Goal: Task Accomplishment & Management: Complete application form

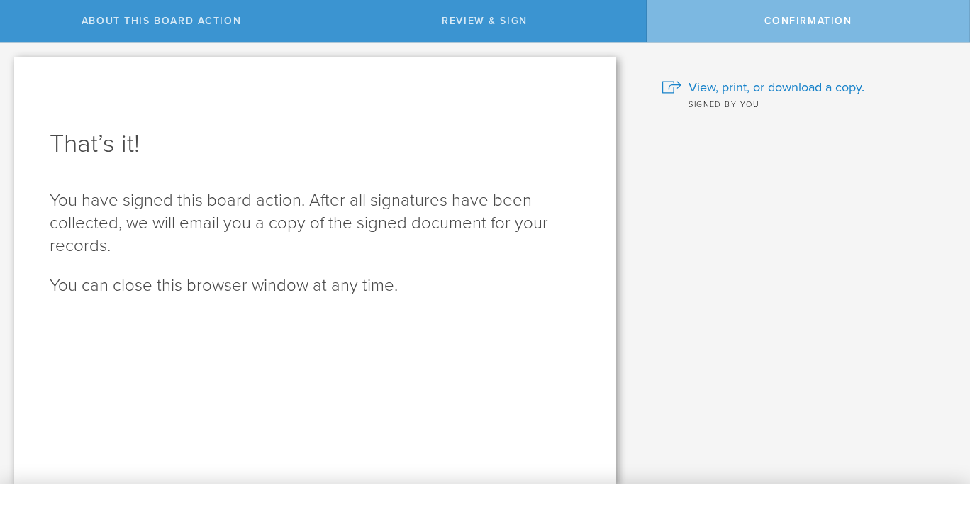
click at [150, 27] on span "About this Board Action" at bounding box center [162, 21] width 160 height 12
click at [454, 13] on div "Review & Sign" at bounding box center [484, 21] width 323 height 42
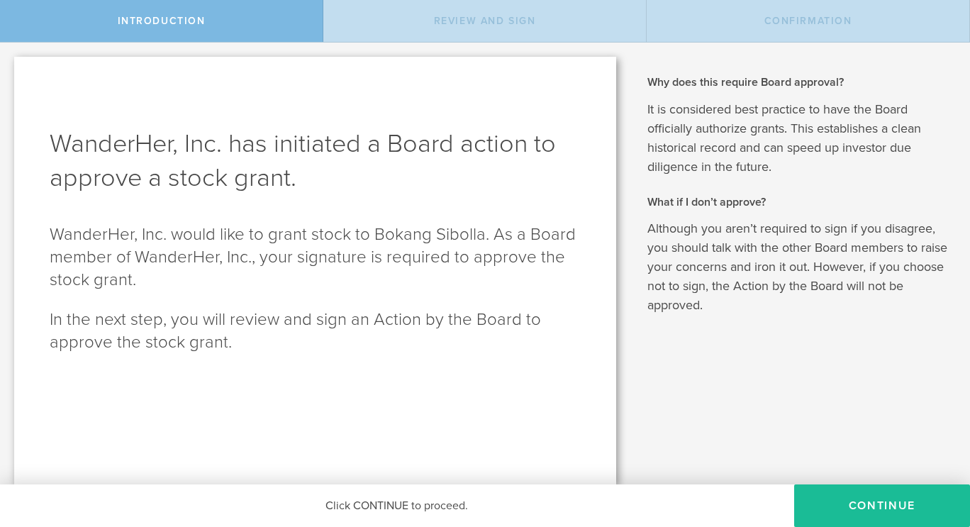
click at [896, 500] on button "Continue" at bounding box center [883, 506] width 176 height 43
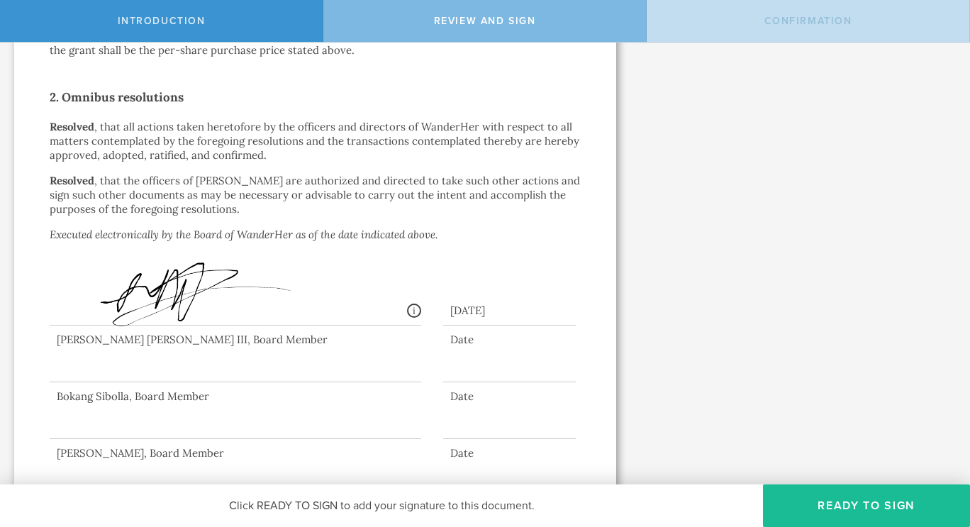
scroll to position [923, 0]
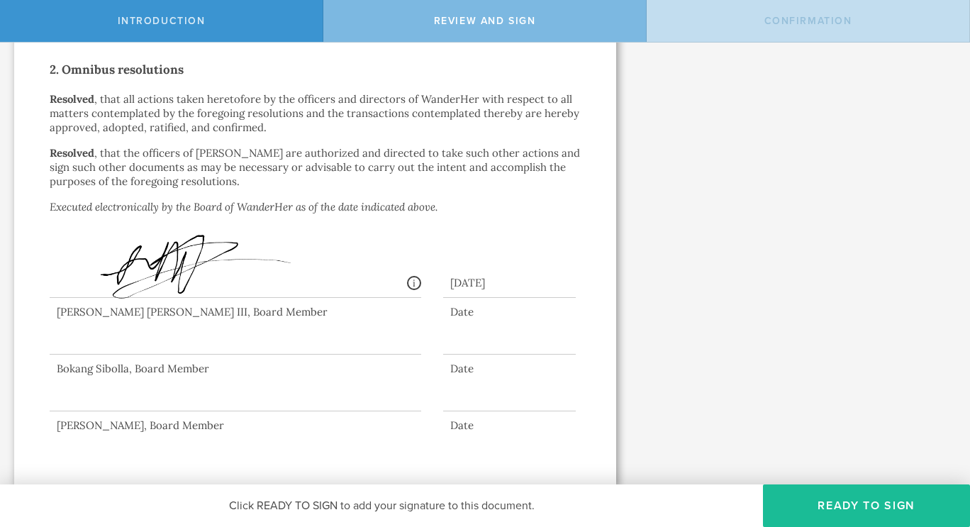
click at [179, 395] on div at bounding box center [236, 383] width 372 height 57
click at [465, 390] on div at bounding box center [509, 400] width 133 height 22
click at [890, 506] on button "Ready to Sign" at bounding box center [866, 506] width 207 height 43
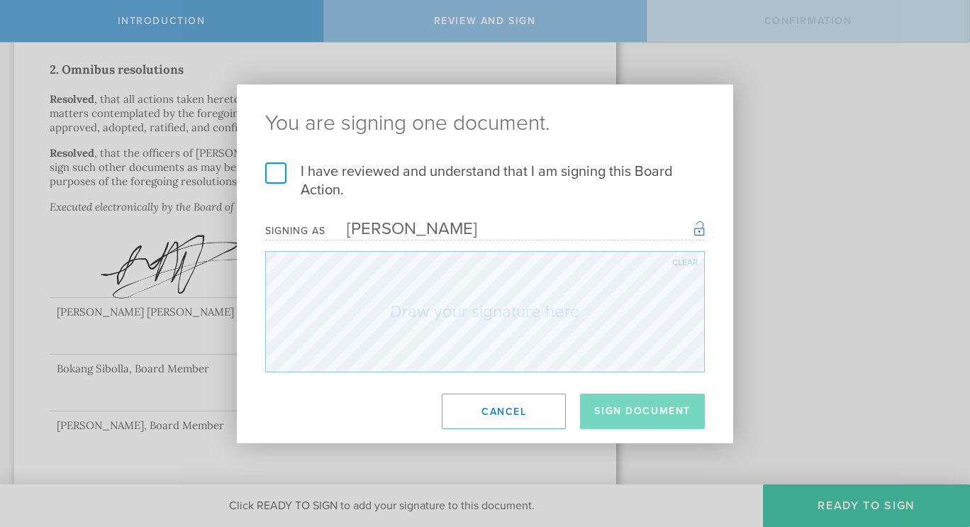
click at [280, 165] on label "I have reviewed and understand that I am signing this Board Action." at bounding box center [485, 180] width 440 height 37
click at [0, 0] on input "I have reviewed and understand that I am signing this Board Action." at bounding box center [0, 0] width 0 height 0
click at [678, 258] on div "Clear" at bounding box center [686, 262] width 26 height 9
click at [621, 402] on button "Sign Document" at bounding box center [642, 411] width 125 height 35
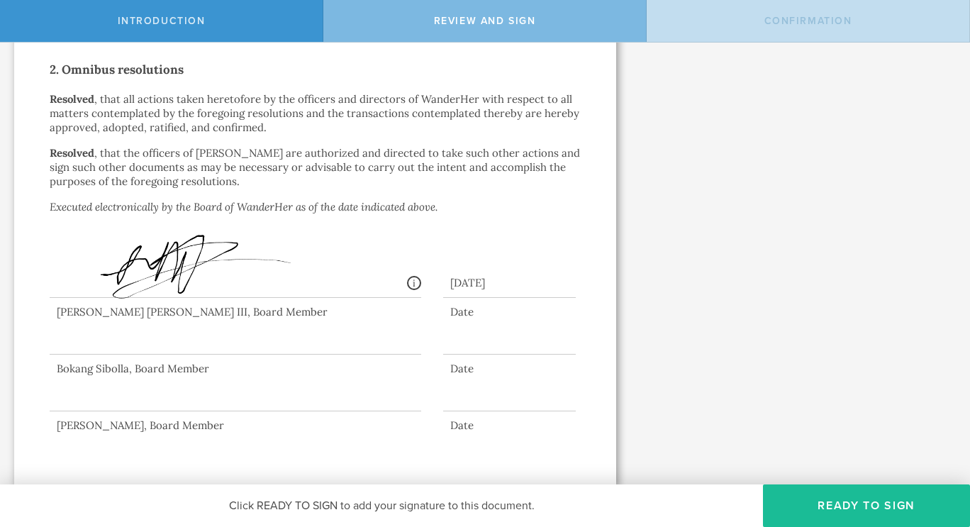
scroll to position [0, 0]
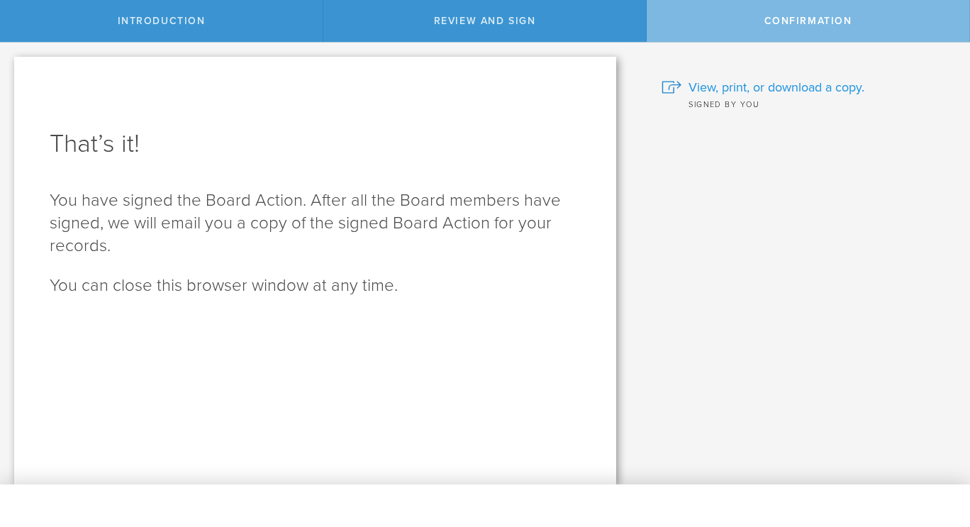
click at [788, 82] on span "View, print, or download a copy." at bounding box center [777, 87] width 176 height 18
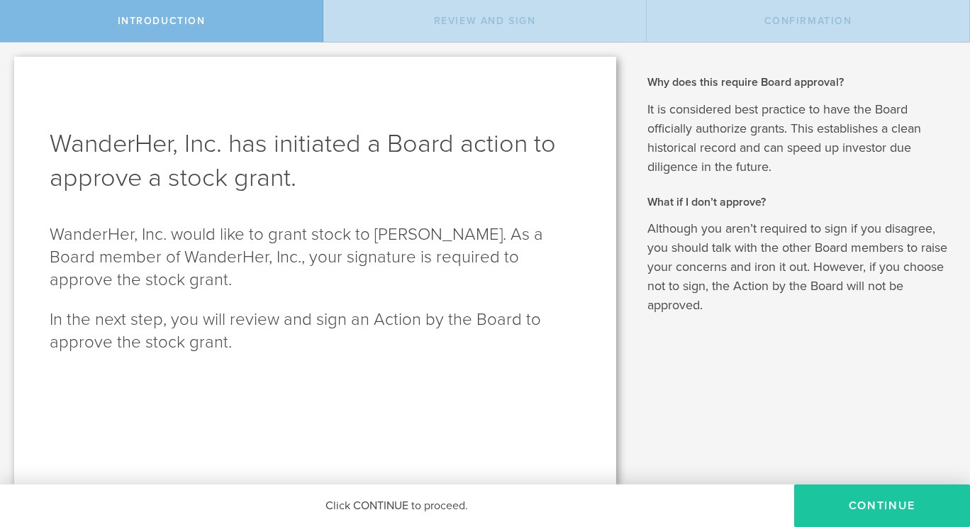
click at [843, 497] on button "Continue" at bounding box center [883, 506] width 176 height 43
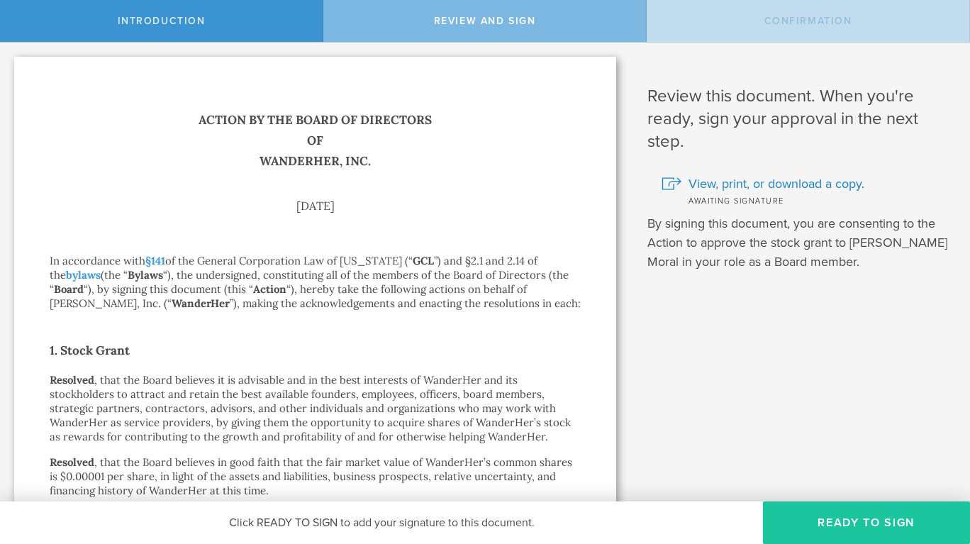
click at [886, 514] on button "Ready to Sign" at bounding box center [866, 523] width 207 height 43
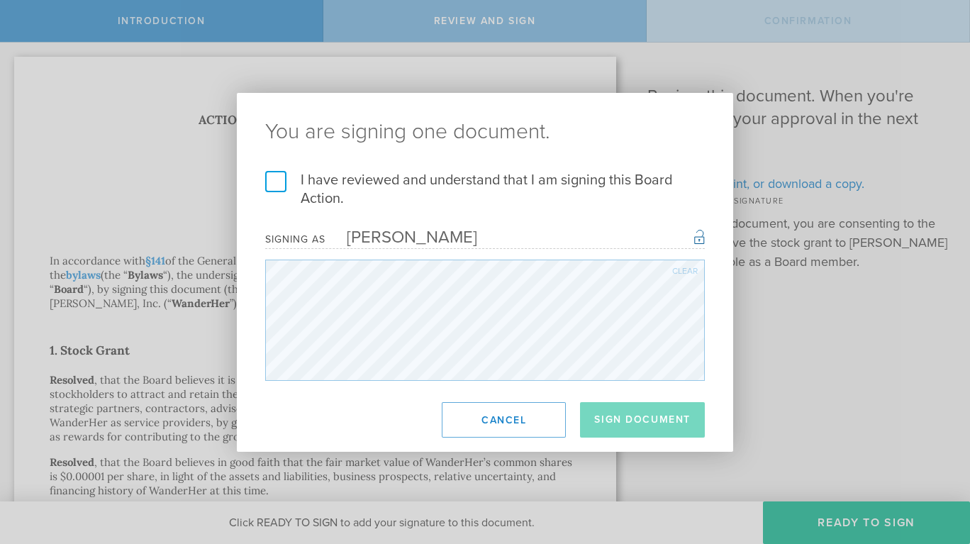
click at [688, 267] on div "Clear" at bounding box center [686, 271] width 26 height 9
click at [686, 274] on div "Clear" at bounding box center [686, 271] width 26 height 9
click at [689, 274] on div "Clear" at bounding box center [686, 271] width 26 height 9
click at [690, 267] on div "Clear" at bounding box center [686, 271] width 26 height 9
click at [692, 271] on div "Clear" at bounding box center [686, 271] width 26 height 9
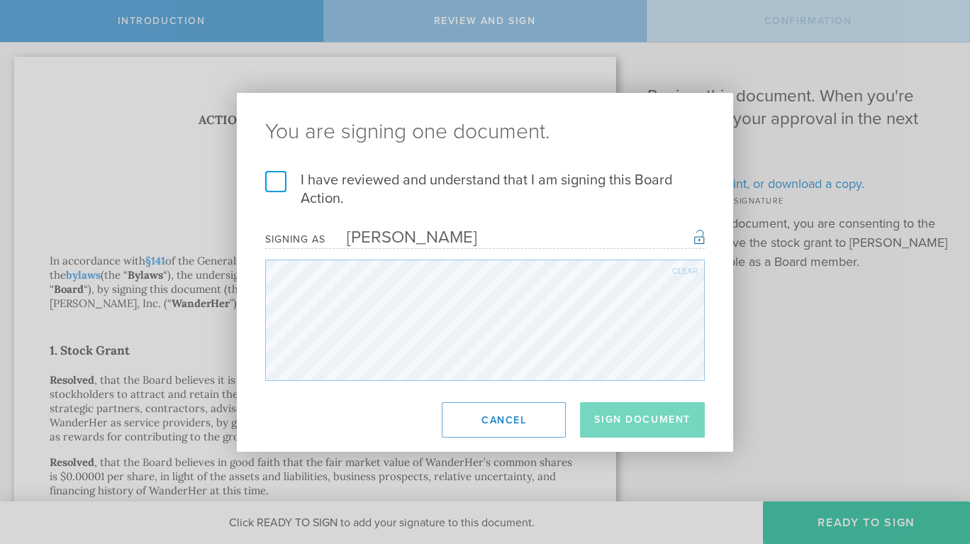
click at [690, 270] on div "Clear" at bounding box center [686, 271] width 26 height 9
click at [689, 272] on div "Clear" at bounding box center [686, 271] width 26 height 9
click at [693, 270] on div "Clear" at bounding box center [686, 271] width 26 height 9
click at [690, 267] on div "Clear" at bounding box center [686, 271] width 26 height 9
click at [686, 273] on div "Clear" at bounding box center [686, 271] width 26 height 9
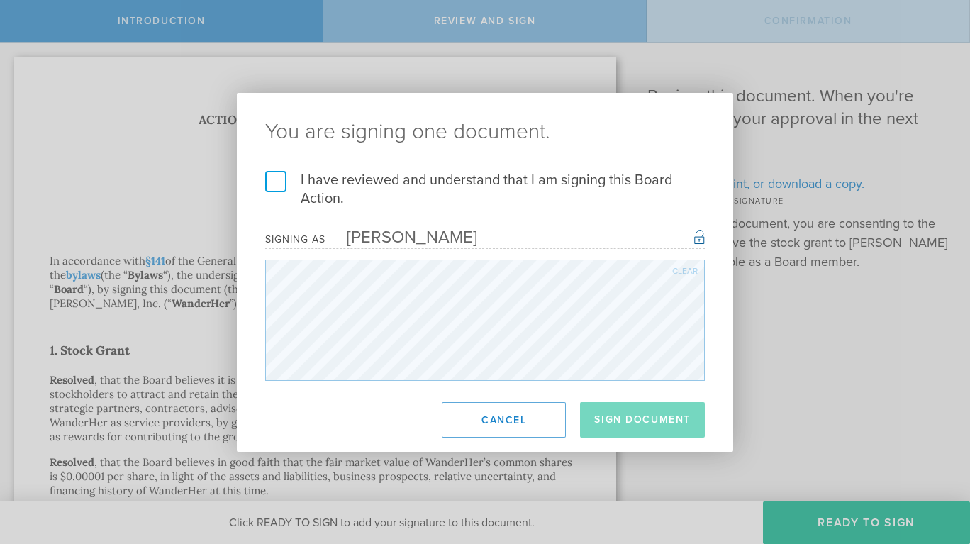
click at [690, 270] on div "Clear" at bounding box center [686, 271] width 26 height 9
click at [285, 187] on label "I have reviewed and understand that I am signing this Board Action." at bounding box center [485, 189] width 440 height 37
click at [0, 0] on input "I have reviewed and understand that I am signing this Board Action." at bounding box center [0, 0] width 0 height 0
click at [658, 431] on button "Sign Document" at bounding box center [642, 419] width 125 height 35
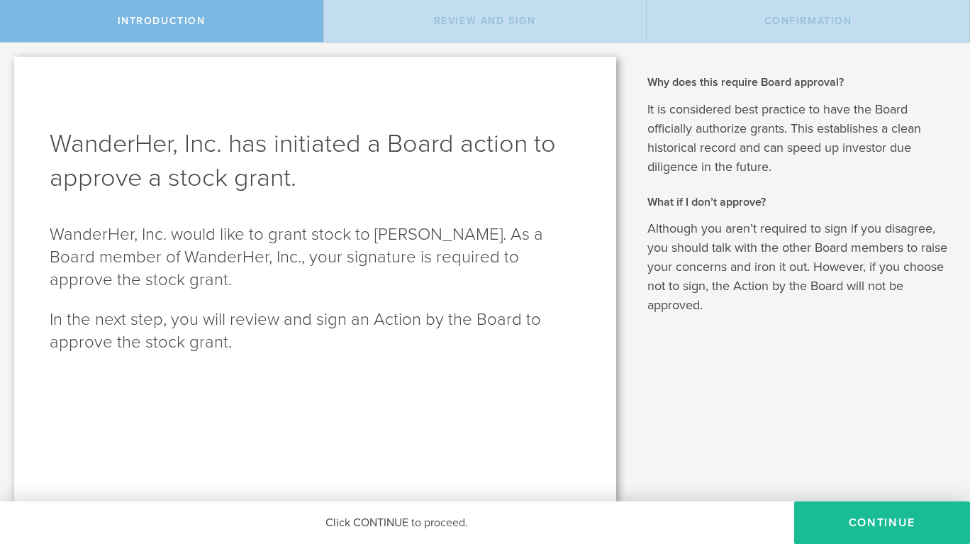
click at [887, 518] on button "Continue" at bounding box center [883, 523] width 176 height 43
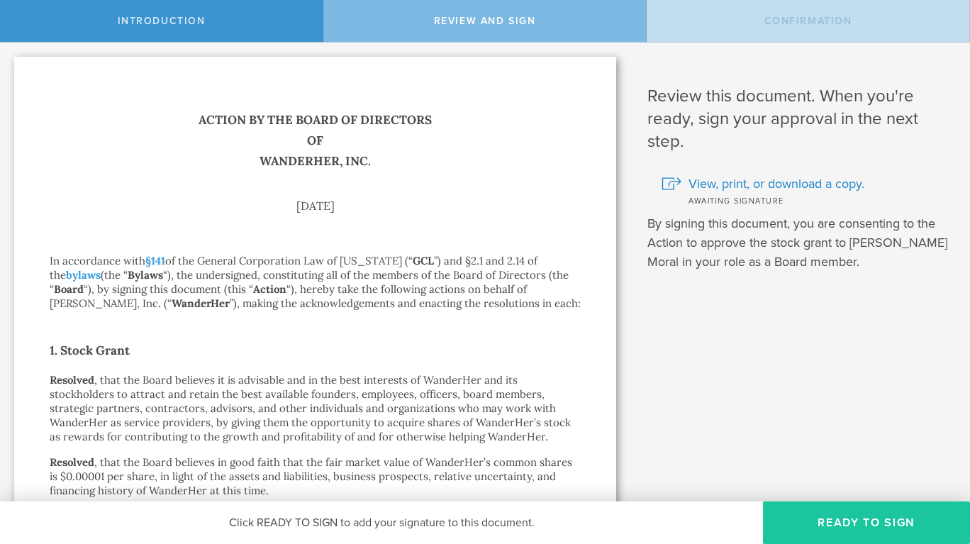
click at [899, 522] on button "Ready to Sign" at bounding box center [866, 523] width 207 height 43
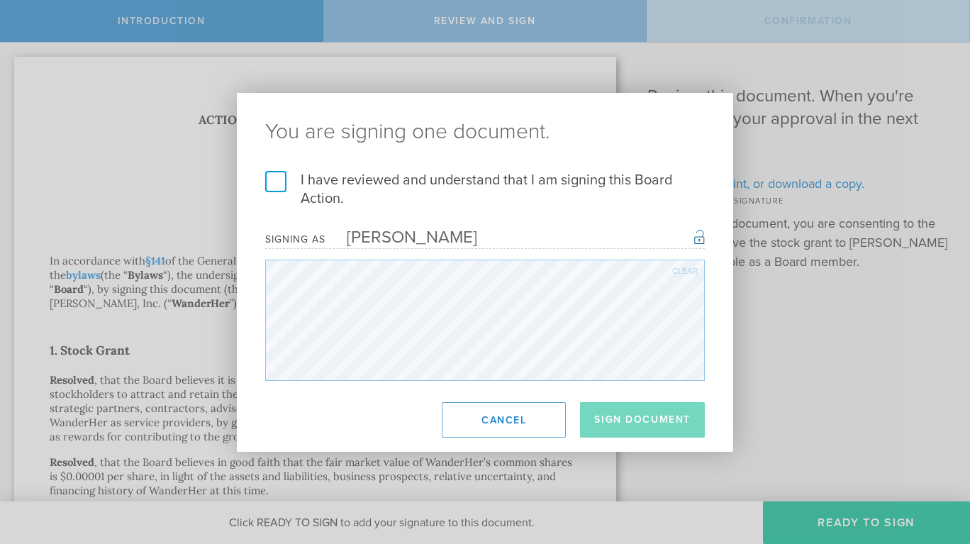
click at [281, 179] on label "I have reviewed and understand that I am signing this Board Action." at bounding box center [485, 189] width 440 height 37
click at [0, 0] on input "I have reviewed and understand that I am signing this Board Action." at bounding box center [0, 0] width 0 height 0
click at [657, 408] on button "Sign Document" at bounding box center [642, 419] width 125 height 35
